Goal: Task Accomplishment & Management: Complete application form

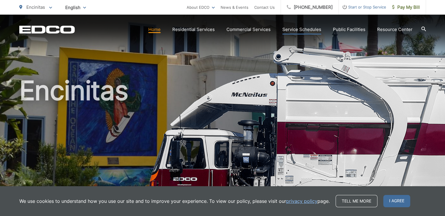
click at [309, 31] on link "Service Schedules" at bounding box center [302, 29] width 39 height 7
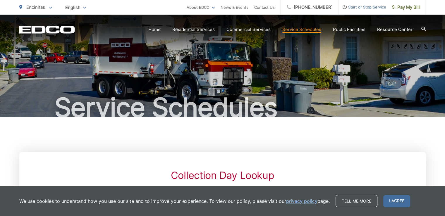
click at [368, 7] on span "Start or Stop Service" at bounding box center [362, 7] width 47 height 7
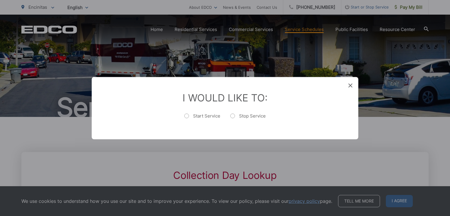
click at [186, 116] on label "Start Service" at bounding box center [202, 119] width 36 height 12
radio input "true"
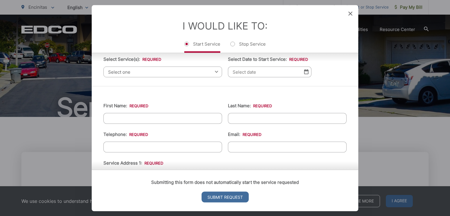
scroll to position [29, 0]
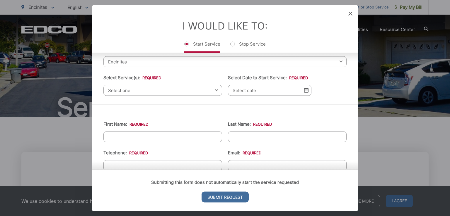
click at [168, 91] on span "Select one" at bounding box center [162, 90] width 119 height 11
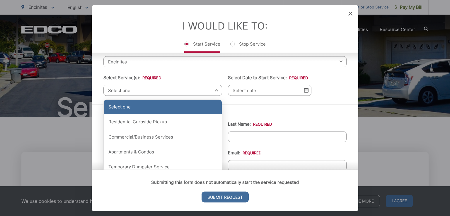
scroll to position [59, 0]
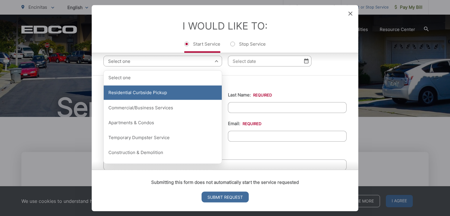
click at [153, 96] on div "Residential Curbside Pickup" at bounding box center [163, 93] width 118 height 15
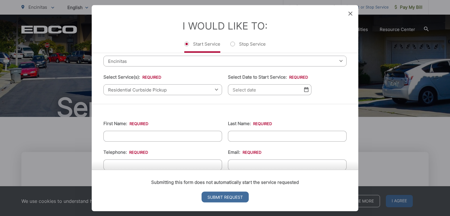
scroll to position [0, 0]
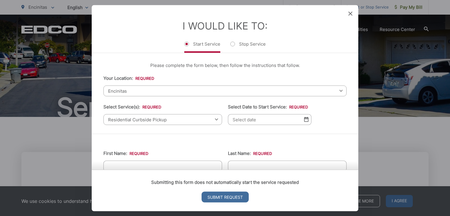
click at [263, 119] on input "Select Date to Start Service: *" at bounding box center [269, 119] width 83 height 11
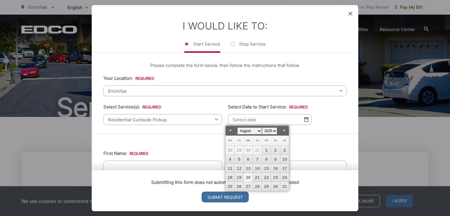
click at [250, 177] on link "20" at bounding box center [248, 177] width 9 height 9
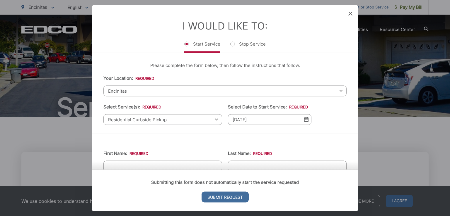
click at [290, 119] on input "[DATE]" at bounding box center [269, 119] width 83 height 11
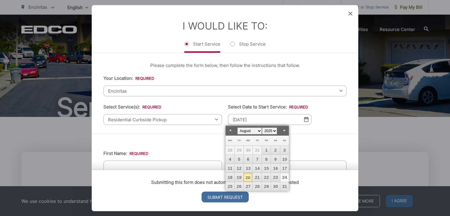
click at [283, 178] on link "24" at bounding box center [284, 177] width 9 height 9
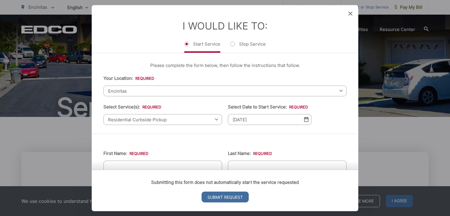
click at [304, 119] on img at bounding box center [306, 119] width 4 height 5
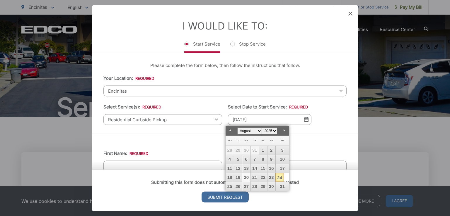
click at [243, 177] on link "20" at bounding box center [246, 177] width 8 height 9
type input "[DATE]"
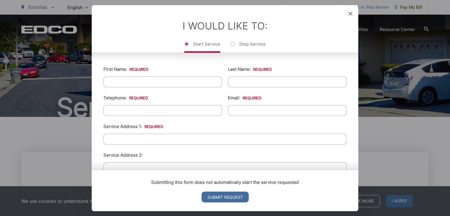
scroll to position [88, 0]
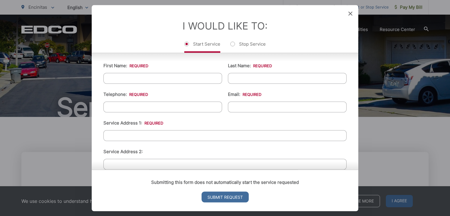
click at [157, 76] on input "First Name: *" at bounding box center [162, 78] width 119 height 11
type input "[PERSON_NAME]"
type input "Buttrose"
type input "[PHONE_NUMBER]"
type input "e"
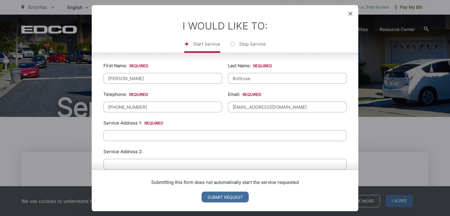
type input "[EMAIL_ADDRESS][DOMAIN_NAME]"
click at [158, 136] on input "Service Address 1: *" at bounding box center [224, 135] width 243 height 11
type input "[STREET_ADDRESS]"
type input "[PHONE_NUMBER]"
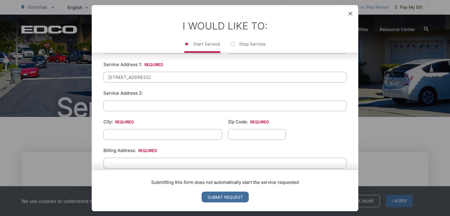
click at [146, 136] on input "City: *" at bounding box center [162, 134] width 119 height 11
type input "[GEOGRAPHIC_DATA]"
type input "92007"
click at [151, 170] on div "Submitting this form does not automatically start the service requested Submit …" at bounding box center [225, 191] width 267 height 42
click at [152, 161] on input "Billing Address: *" at bounding box center [224, 163] width 243 height 11
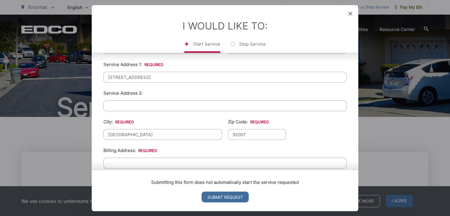
scroll to position [234, 0]
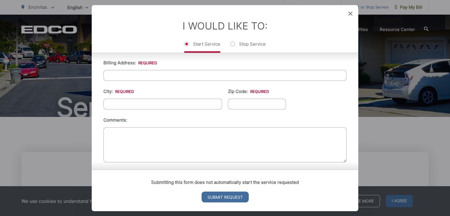
type input "[STREET_ADDRESS]"
click at [137, 103] on input "City: *" at bounding box center [162, 104] width 119 height 11
type input "[GEOGRAPHIC_DATA]"
type input "92007"
click at [349, 143] on div "First Name: * [PERSON_NAME] Last Name: * Buttrose Telephone: * [PHONE_NUMBER] E…" at bounding box center [225, 37] width 267 height 274
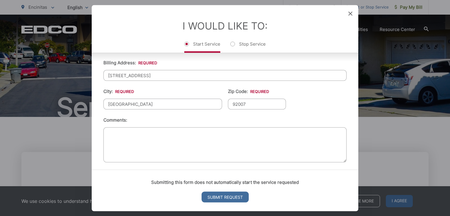
scroll to position [235, 0]
click at [226, 199] on input "Submit Request" at bounding box center [224, 197] width 47 height 11
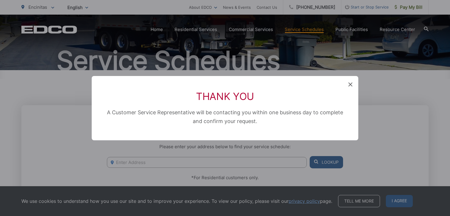
scroll to position [0, 0]
click at [349, 84] on icon at bounding box center [350, 85] width 4 height 4
